Goal: Information Seeking & Learning: Learn about a topic

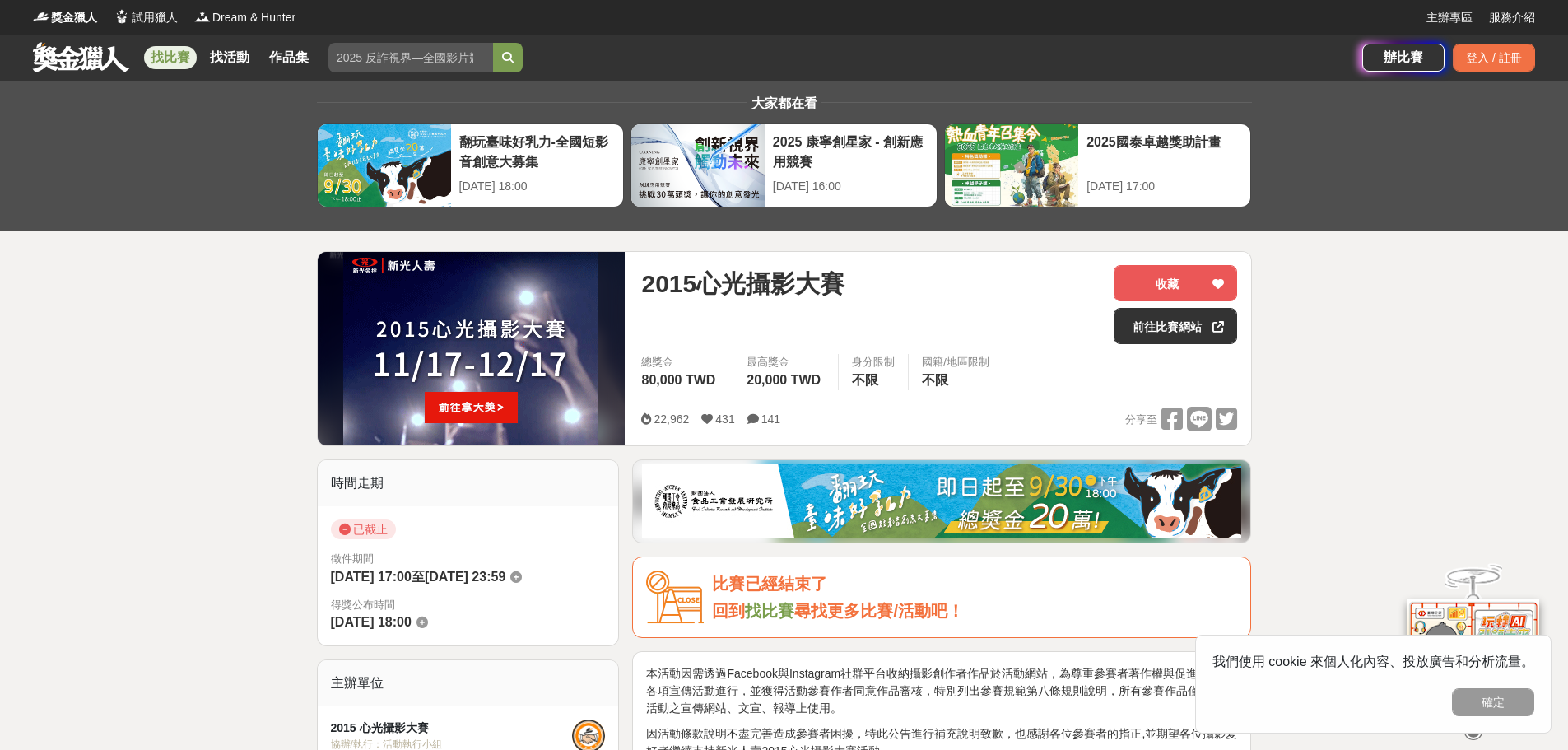
click at [159, 61] on link "找比賽" at bounding box center [170, 57] width 53 height 23
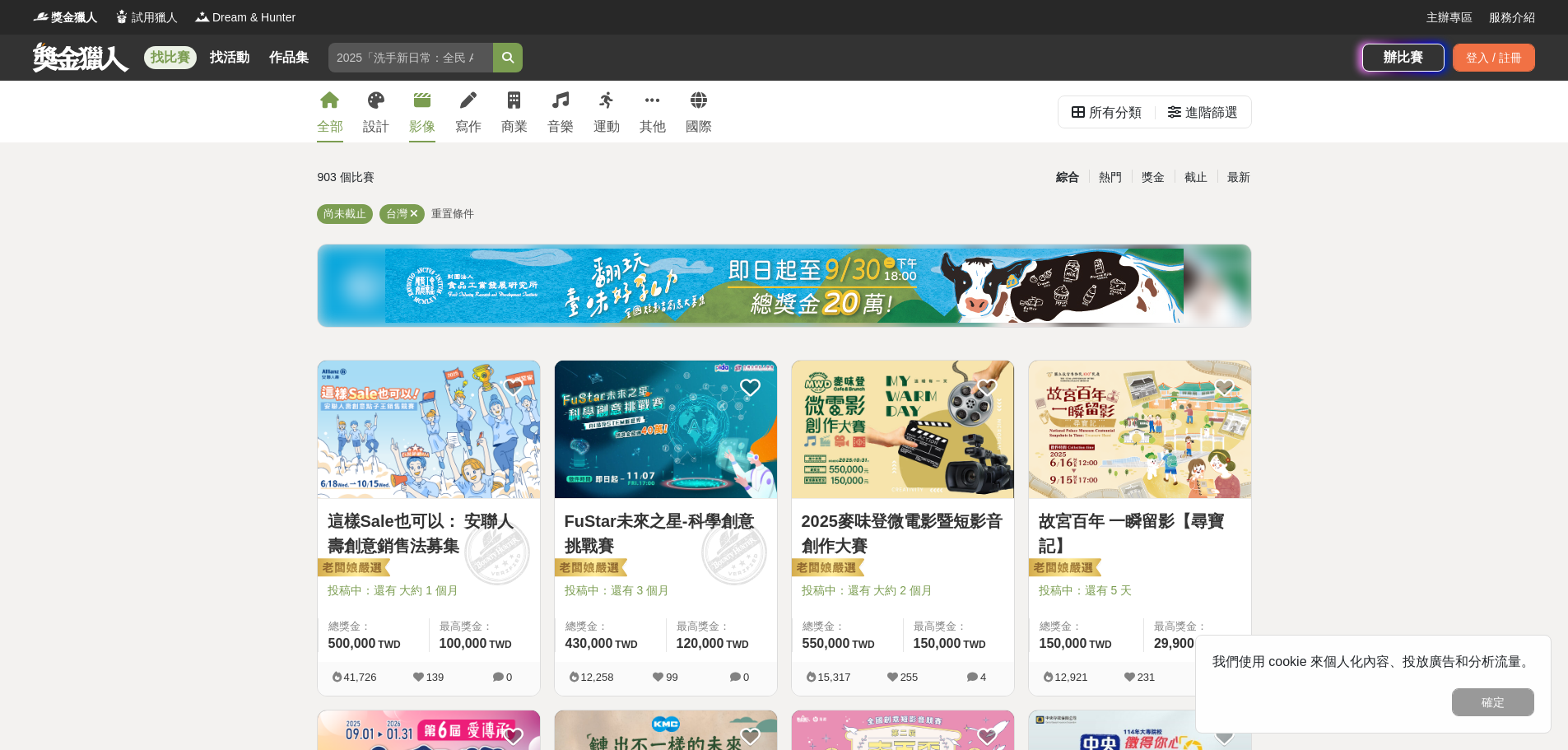
click at [423, 123] on div "影像" at bounding box center [422, 126] width 26 height 19
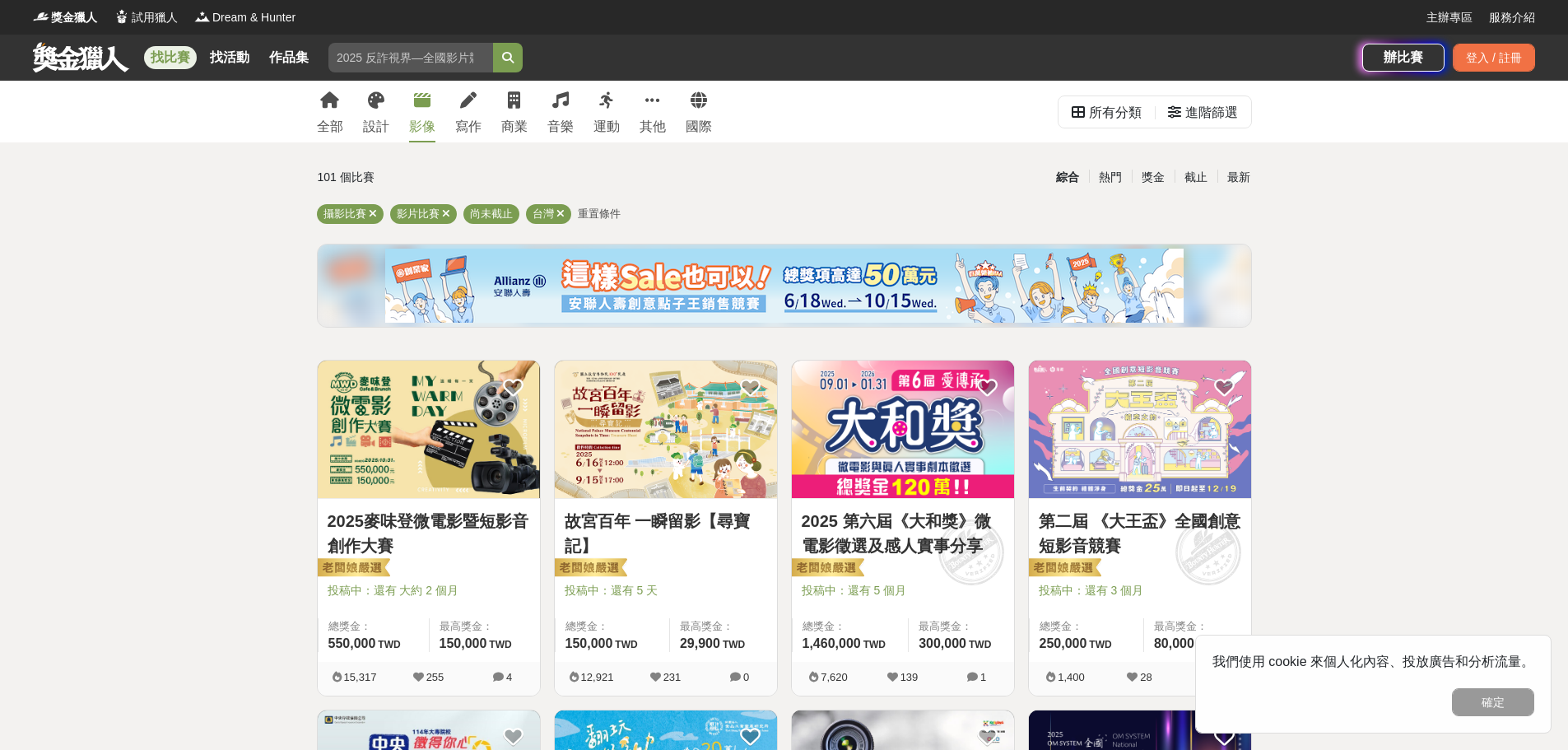
click at [419, 123] on div "影像" at bounding box center [422, 126] width 26 height 19
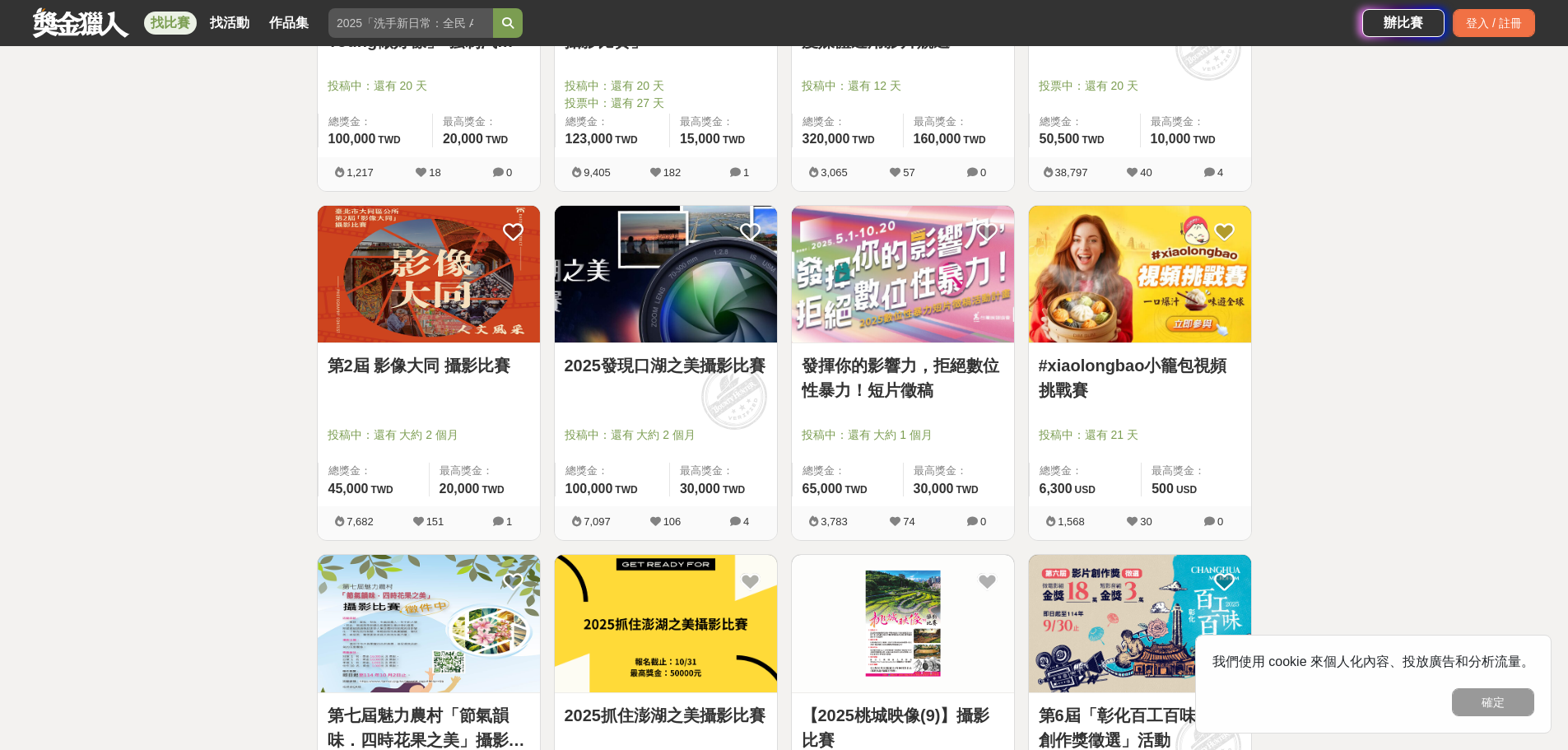
scroll to position [1564, 0]
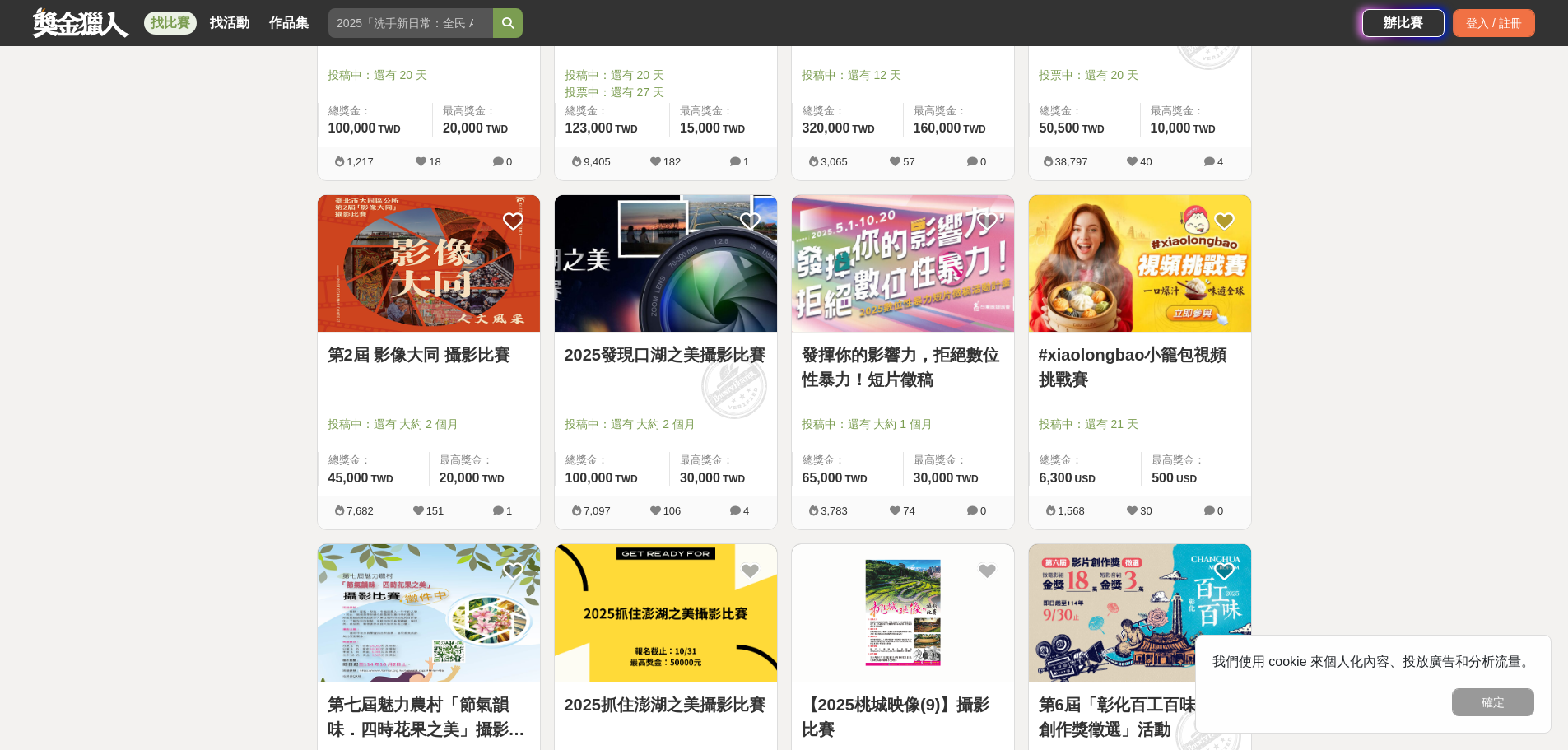
click at [422, 278] on img at bounding box center [429, 264] width 222 height 137
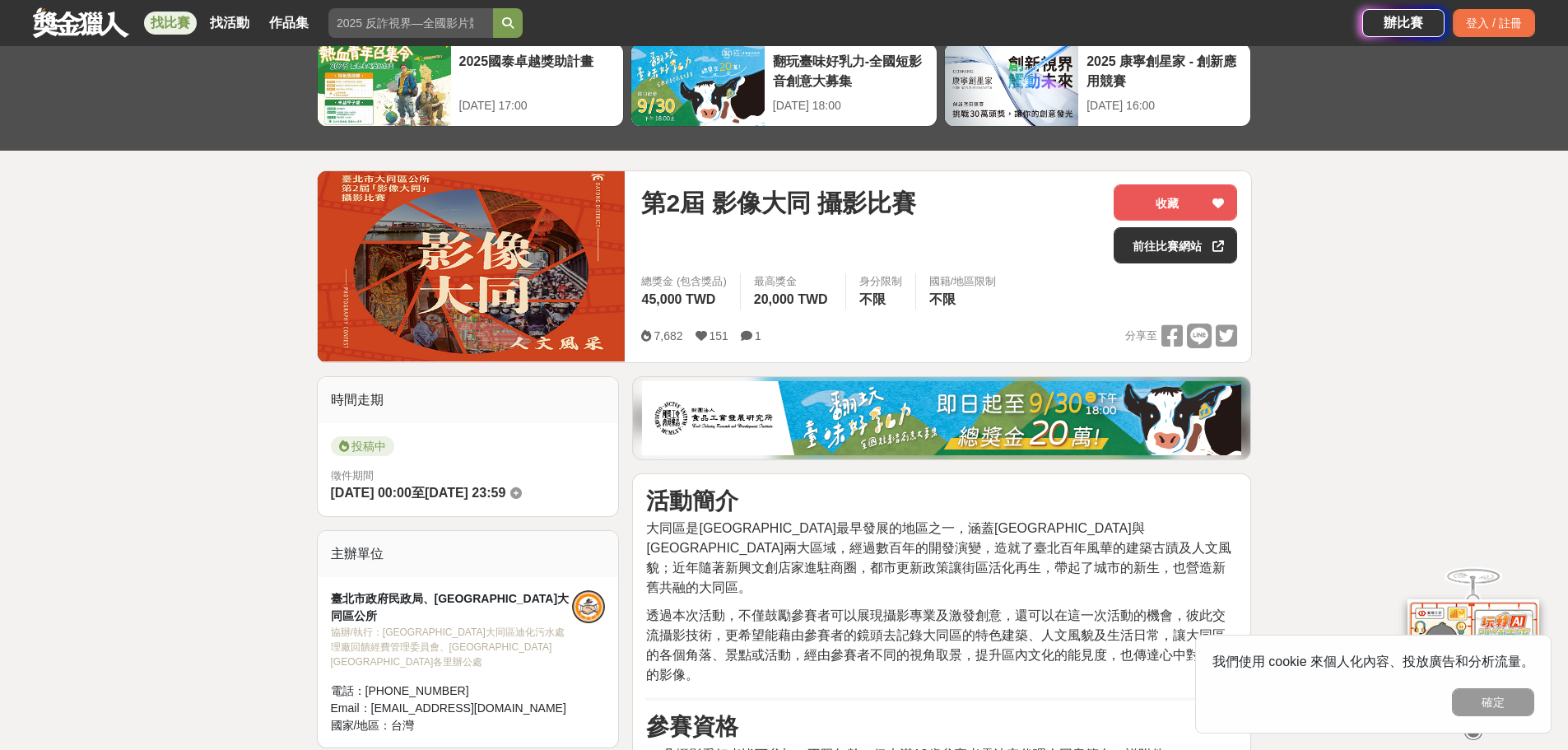
scroll to position [247, 0]
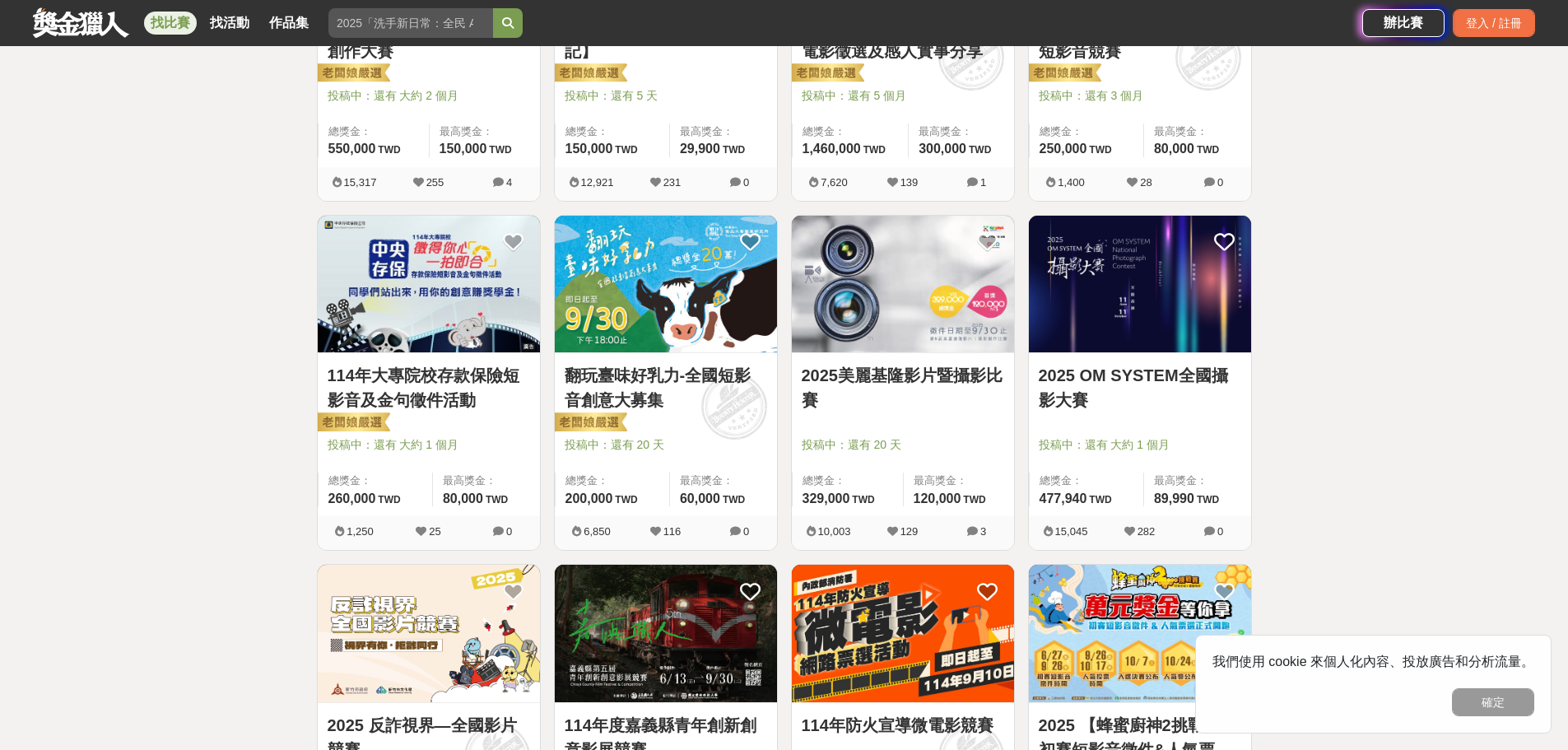
scroll to position [494, 0]
click at [1122, 347] on img at bounding box center [1140, 285] width 222 height 137
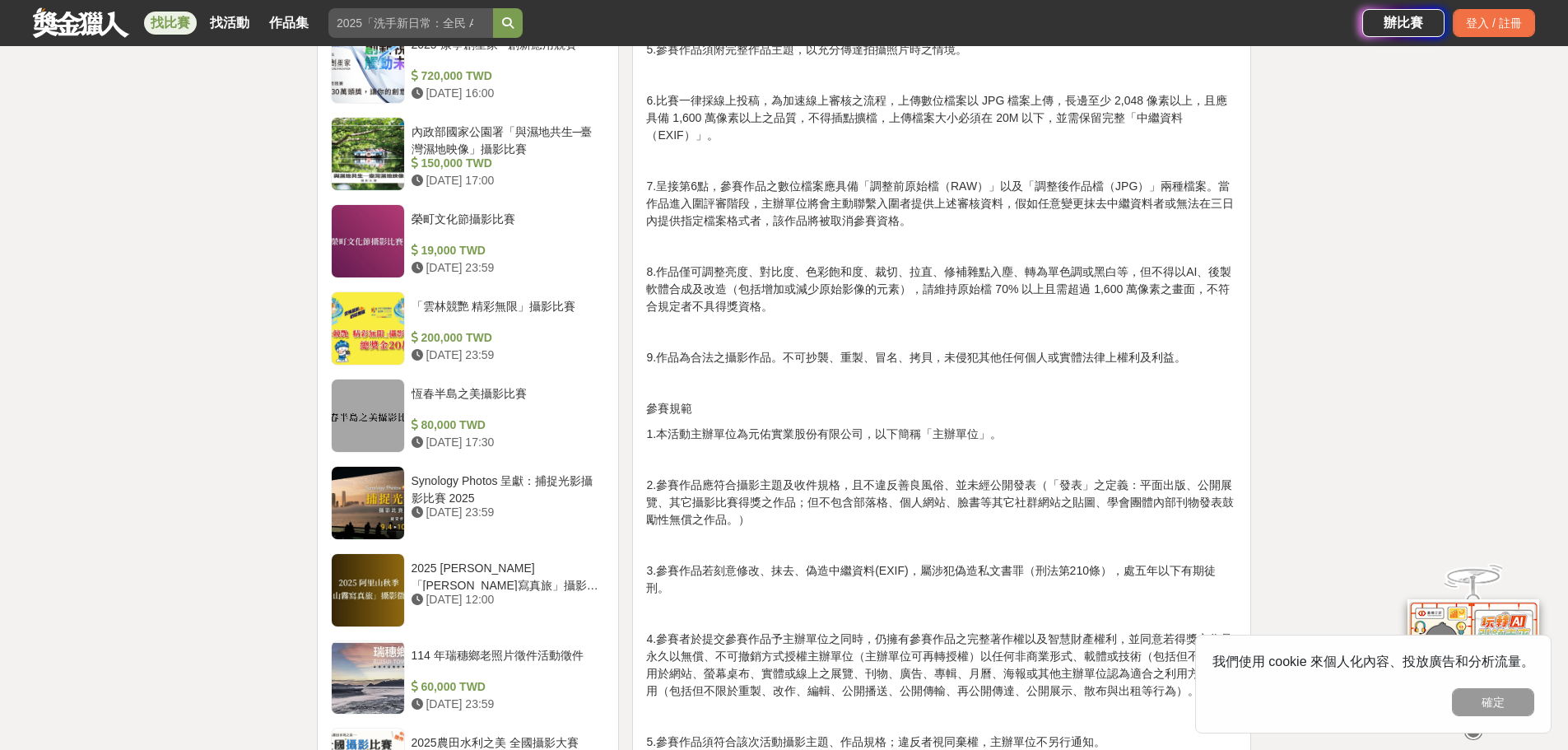
scroll to position [1646, 0]
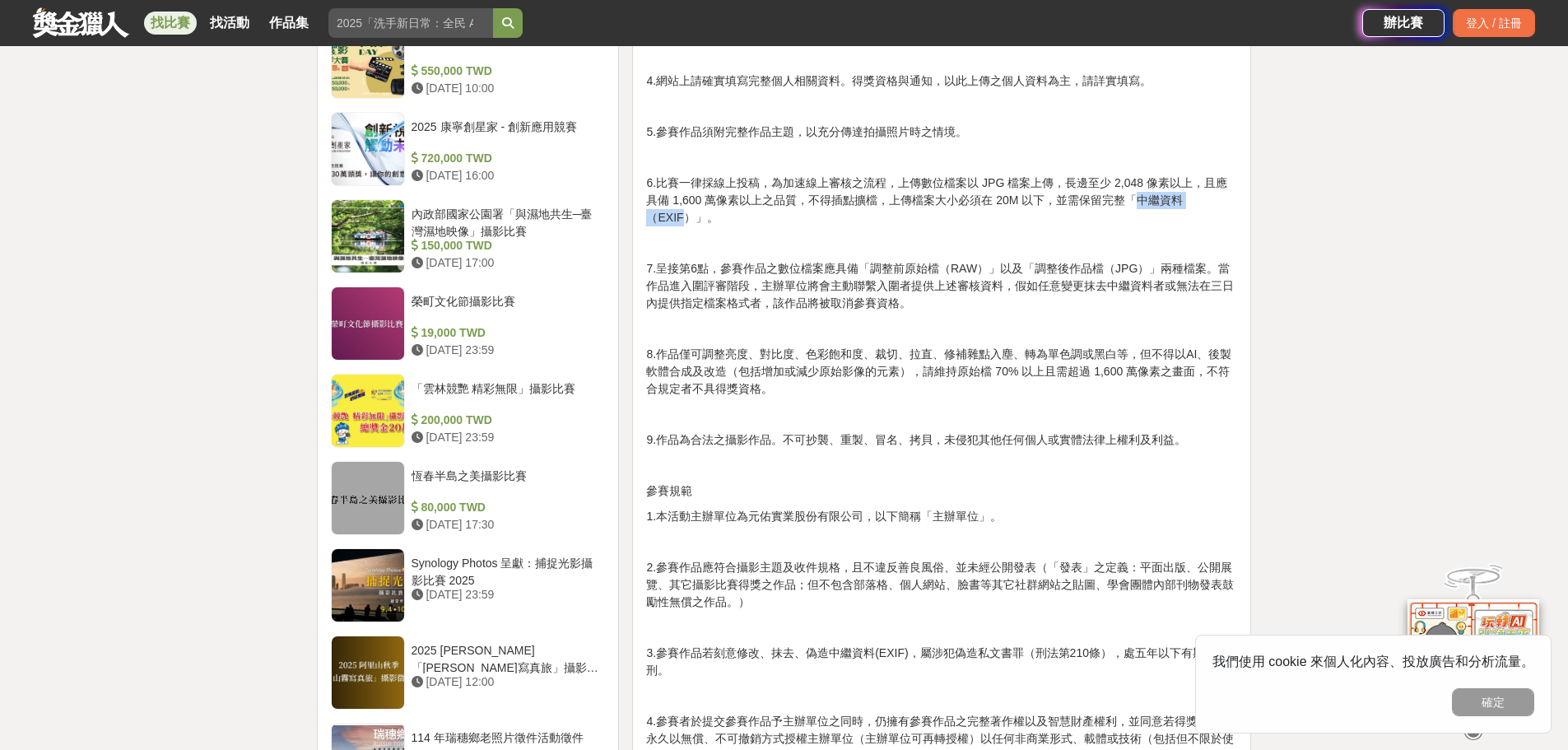
drag, startPoint x: 1120, startPoint y: 199, endPoint x: 1205, endPoint y: 200, distance: 85.0
click at [1205, 200] on p "6.比賽一律採線上投稿，為加速線上審核之流程，上傳數位檔案以 JPG 檔案上傳，長邊至少 2,048 像素以上，且應具備 1,600 萬像素以上之品質，不得插…" at bounding box center [942, 200] width 591 height 52
drag, startPoint x: 1051, startPoint y: 202, endPoint x: 1213, endPoint y: 204, distance: 162.0
click at [1213, 204] on p "6.比賽一律採線上投稿，為加速線上審核之流程，上傳數位檔案以 JPG 檔案上傳，長邊至少 2,048 像素以上，且應具備 1,600 萬像素以上之品質，不得插…" at bounding box center [942, 200] width 591 height 52
copy p "需保留完整「中繼資料（EXIF）」"
